Goal: Understand process/instructions: Learn how to perform a task or action

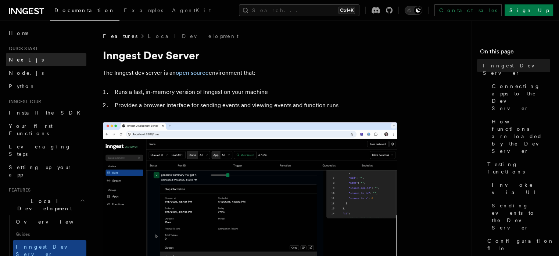
click at [17, 59] on span "Next.js" at bounding box center [26, 60] width 35 height 6
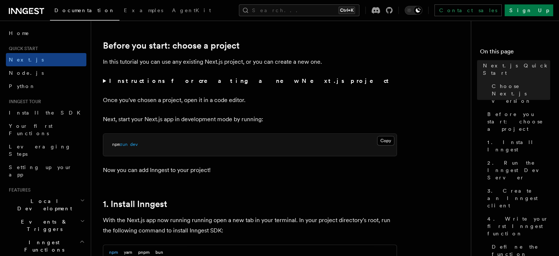
scroll to position [245, 0]
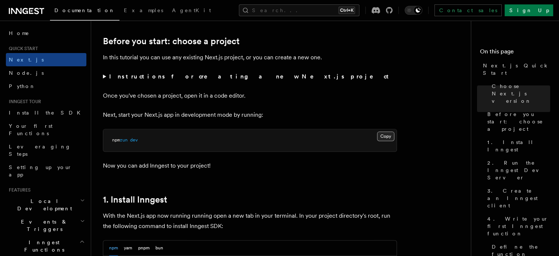
click at [386, 135] on button "Copy Copied" at bounding box center [385, 136] width 17 height 10
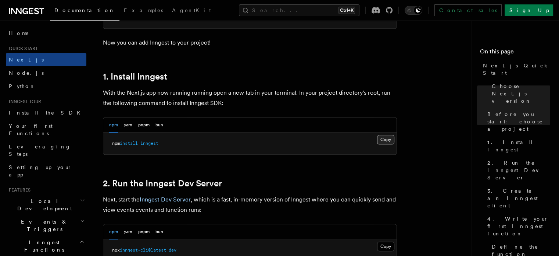
click at [384, 139] on button "Copy Copied" at bounding box center [385, 140] width 17 height 10
click at [385, 141] on button "Copy Copied" at bounding box center [385, 140] width 17 height 10
click at [386, 139] on button "Copy Copied" at bounding box center [385, 140] width 17 height 10
click at [388, 142] on button "Copy Copied" at bounding box center [385, 140] width 17 height 10
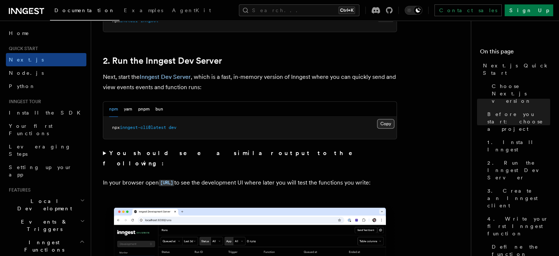
click at [388, 122] on button "Copy Copied" at bounding box center [385, 124] width 17 height 10
